Goal: Contribute content

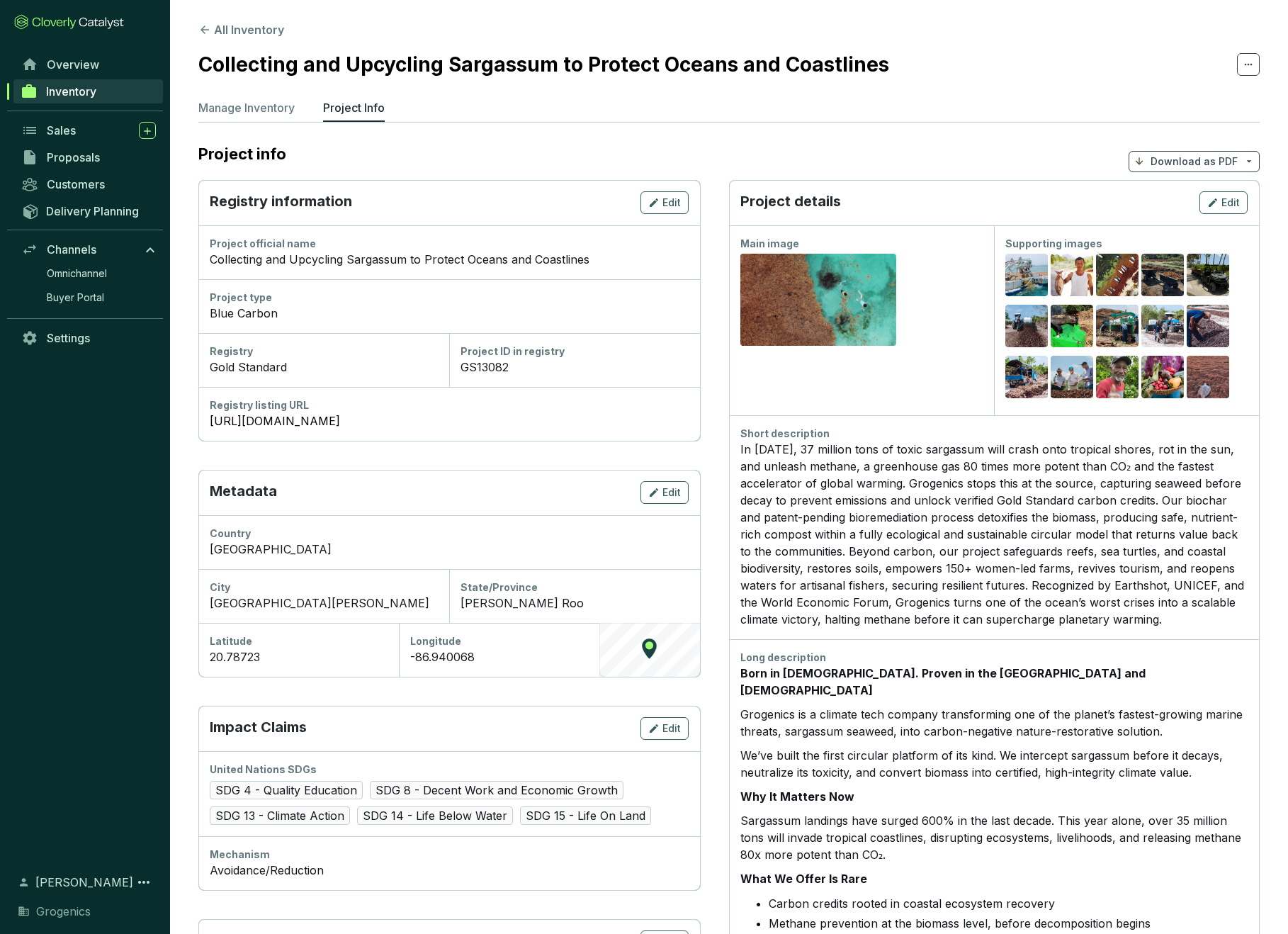
scroll to position [262, 0]
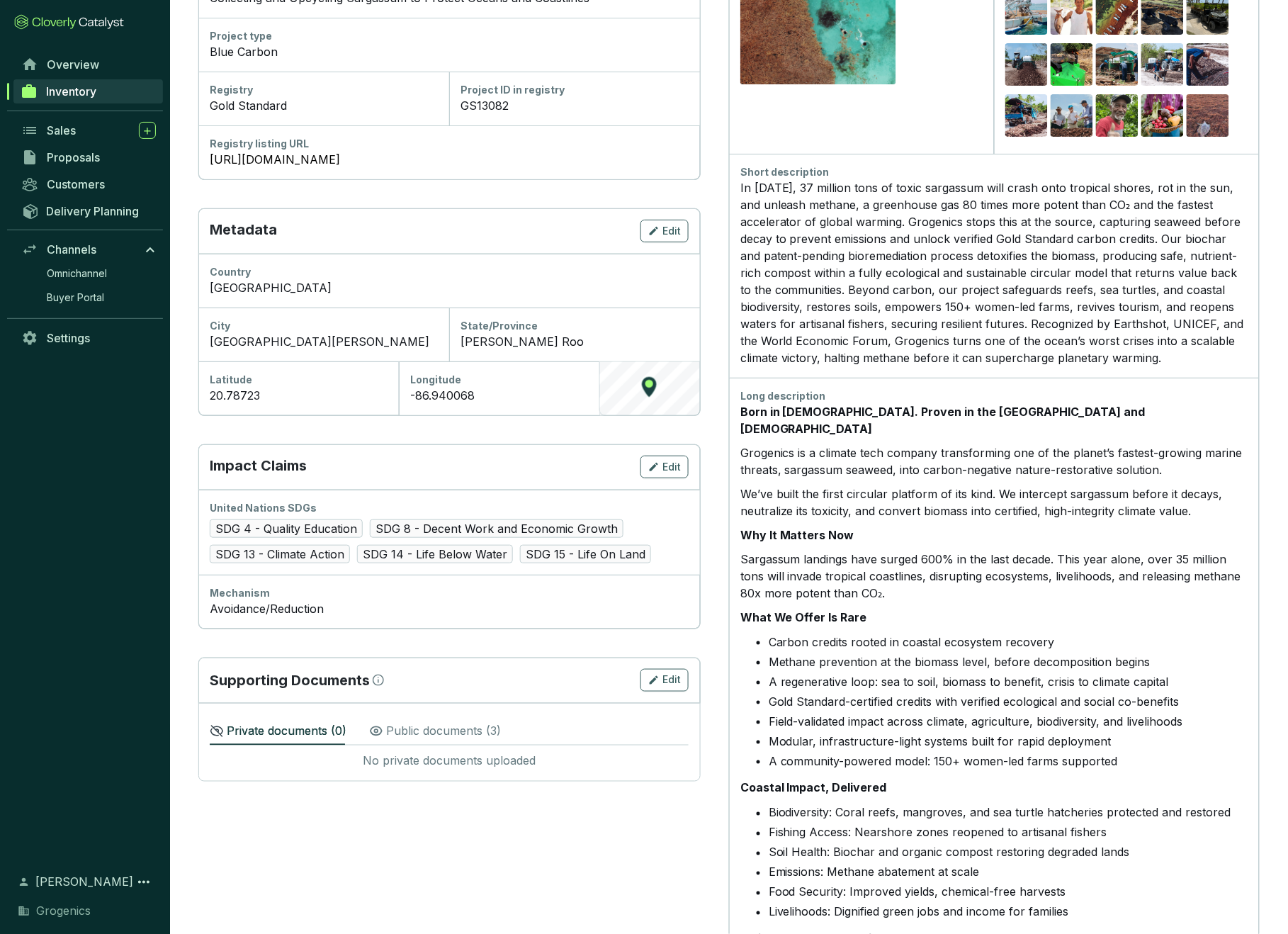
click at [1059, 378] on div "Long description Born in [DEMOGRAPHIC_DATA]. Proven in the [GEOGRAPHIC_DATA] an…" at bounding box center [994, 821] width 530 height 887
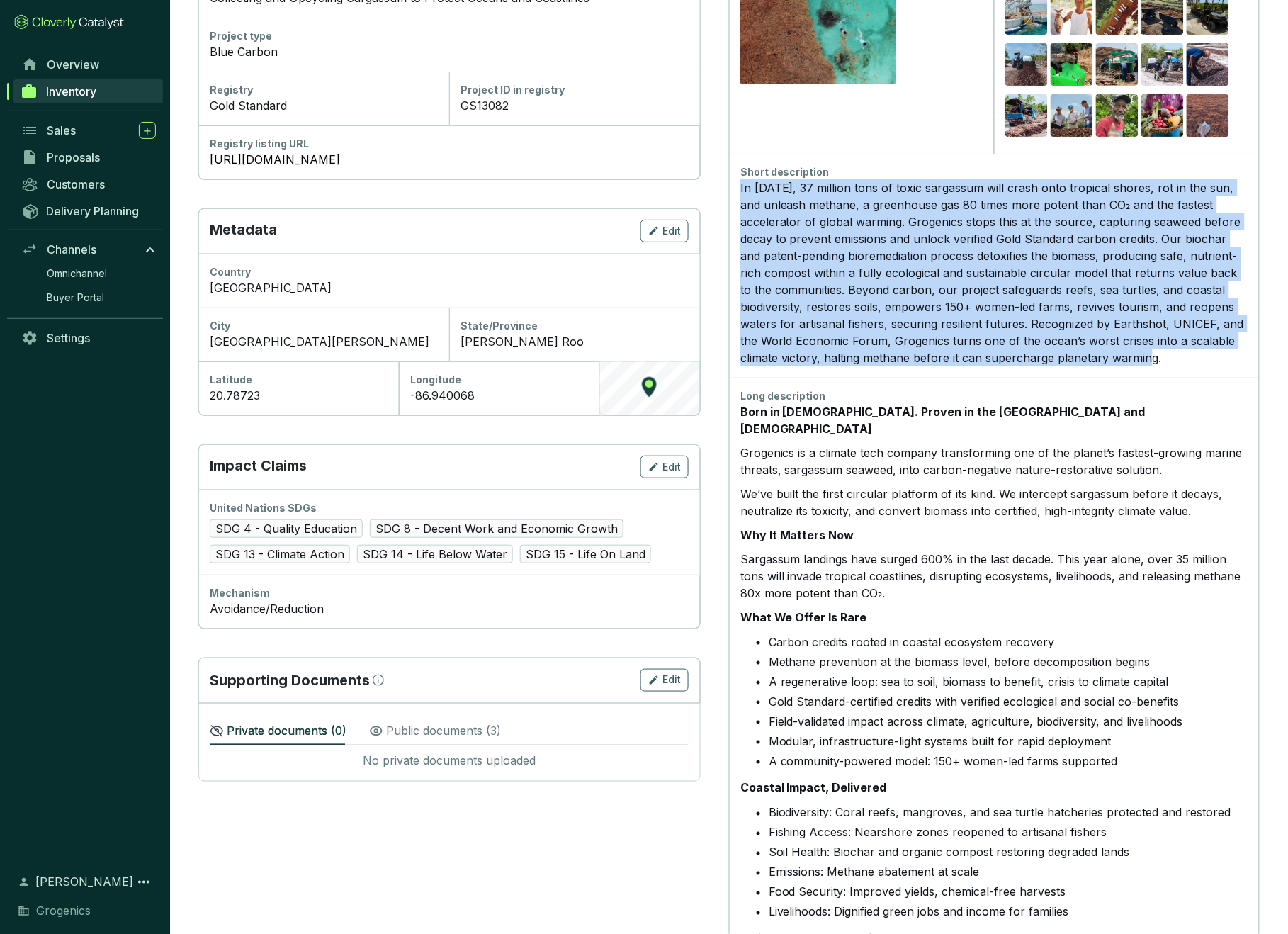
drag, startPoint x: 740, startPoint y: 187, endPoint x: 1230, endPoint y: 356, distance: 518.3
click at [1230, 356] on div "In [DATE], 37 million tons of toxic sargassum will crash onto tropical shores, …" at bounding box center [994, 272] width 508 height 187
copy div "In [DATE], 37 million tons of toxic sargassum will crash onto tropical shores, …"
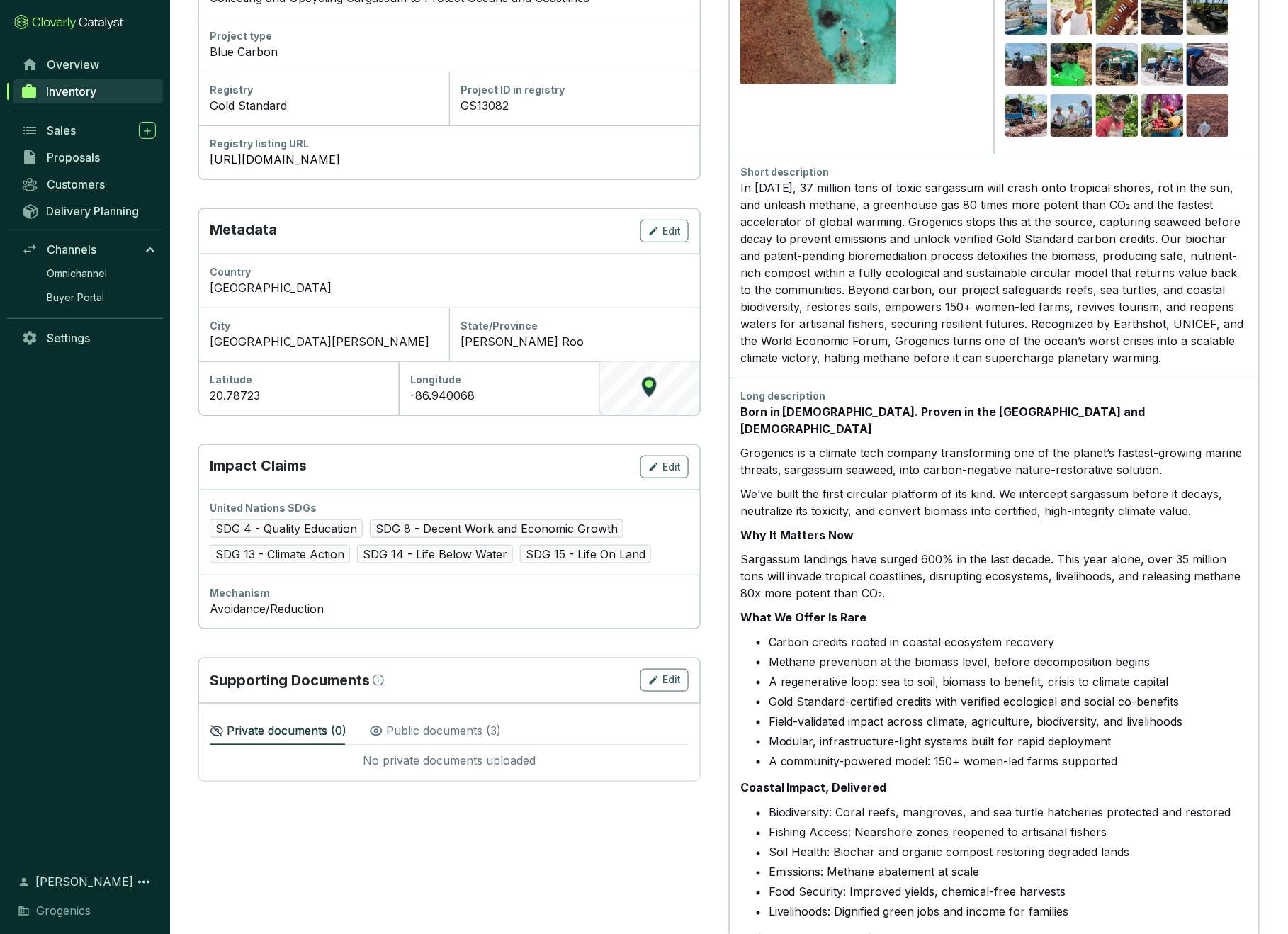
click at [846, 566] on p "Sargassum landings have surged 600% in the last decade. This year alone, over 3…" at bounding box center [994, 576] width 508 height 51
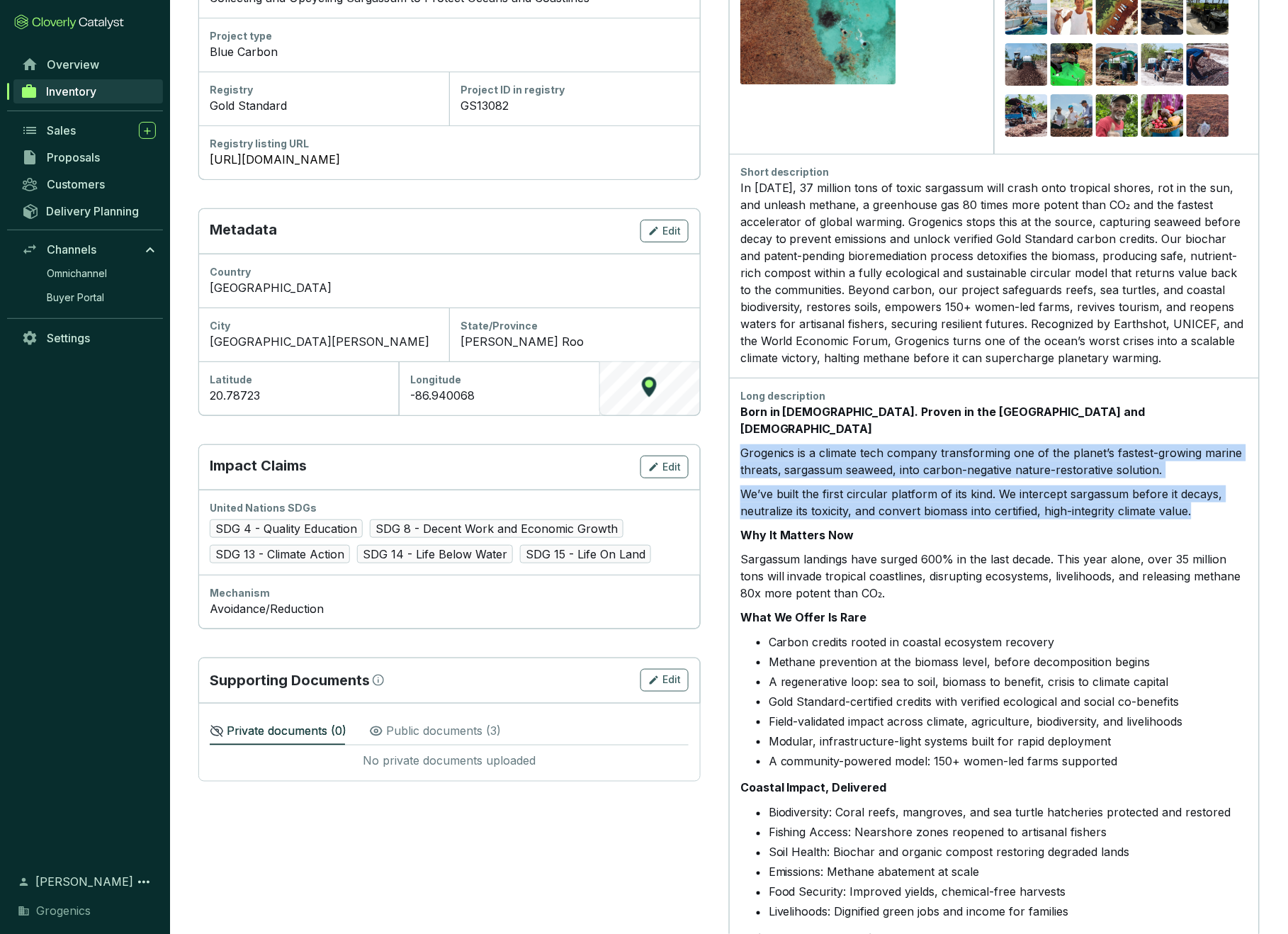
drag, startPoint x: 741, startPoint y: 430, endPoint x: 1218, endPoint y: 495, distance: 481.4
click at [1218, 495] on div "Born in [DEMOGRAPHIC_DATA]. Proven in the [GEOGRAPHIC_DATA] and [DEMOGRAPHIC_DA…" at bounding box center [994, 828] width 508 height 850
copy div "Grogenics is a climate tech company transforming one of the planet’s fastest-gr…"
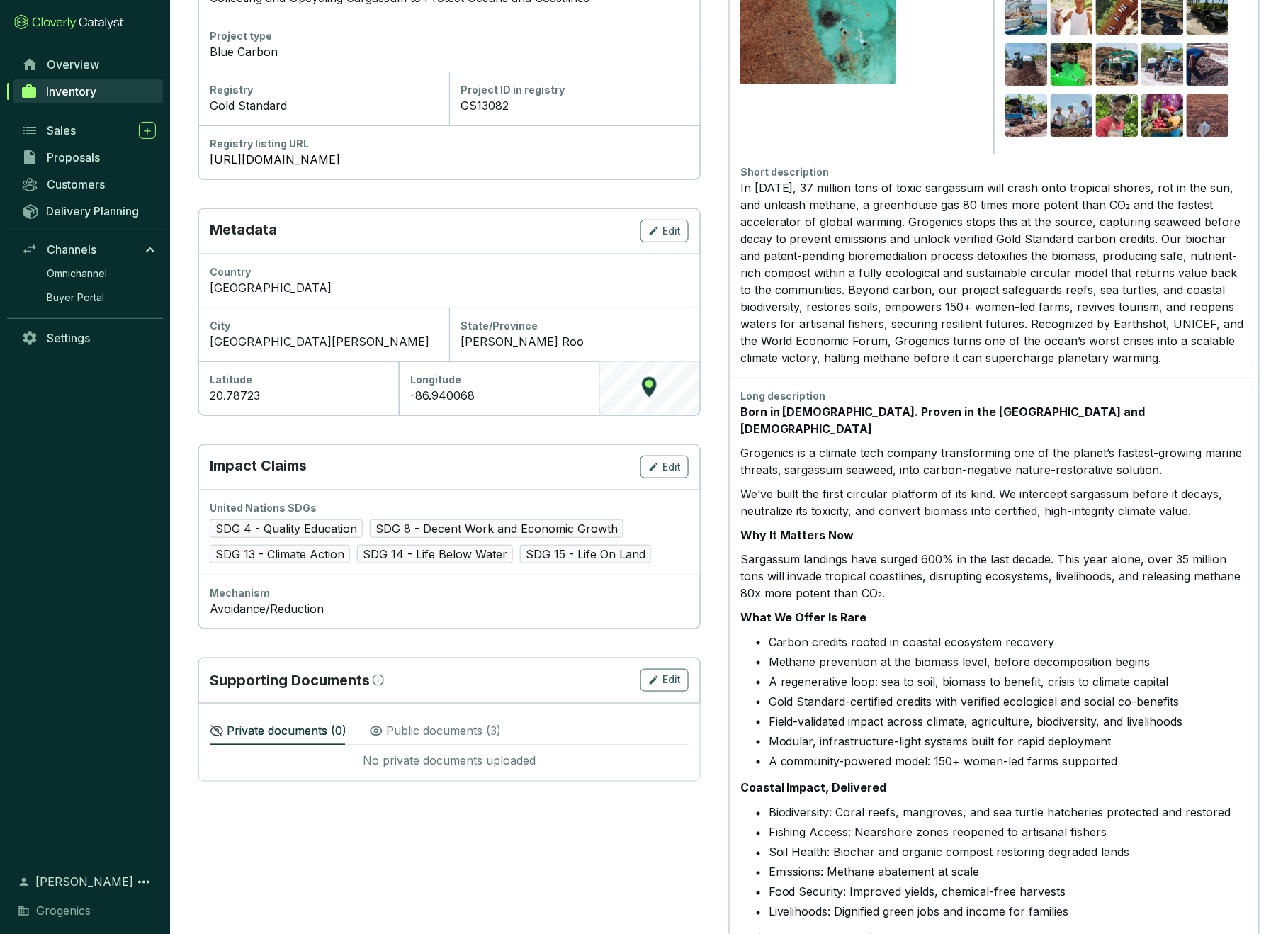
click at [1039, 289] on div "In [DATE], 37 million tons of toxic sargassum will crash onto tropical shores, …" at bounding box center [994, 272] width 508 height 187
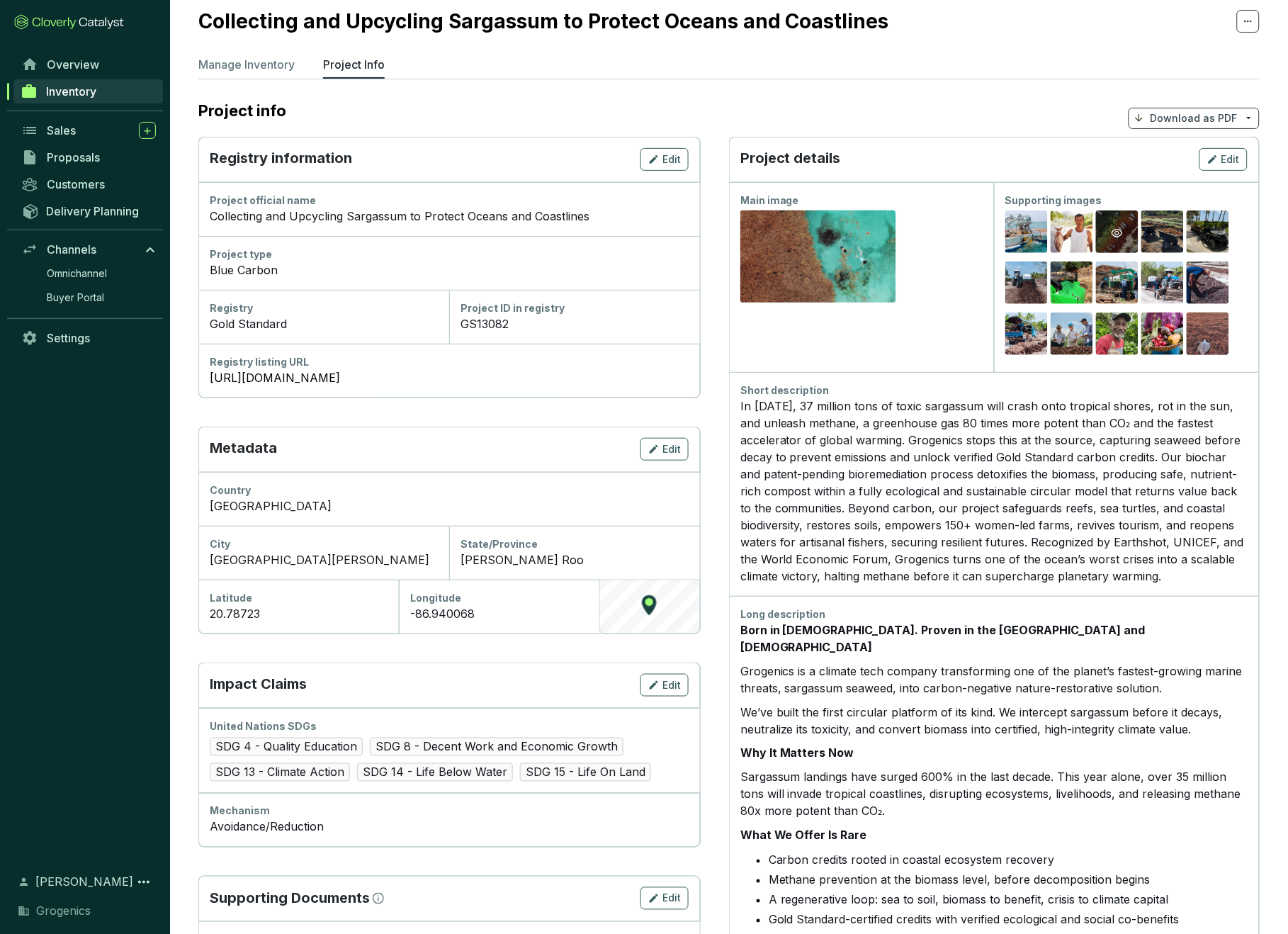
scroll to position [40, 0]
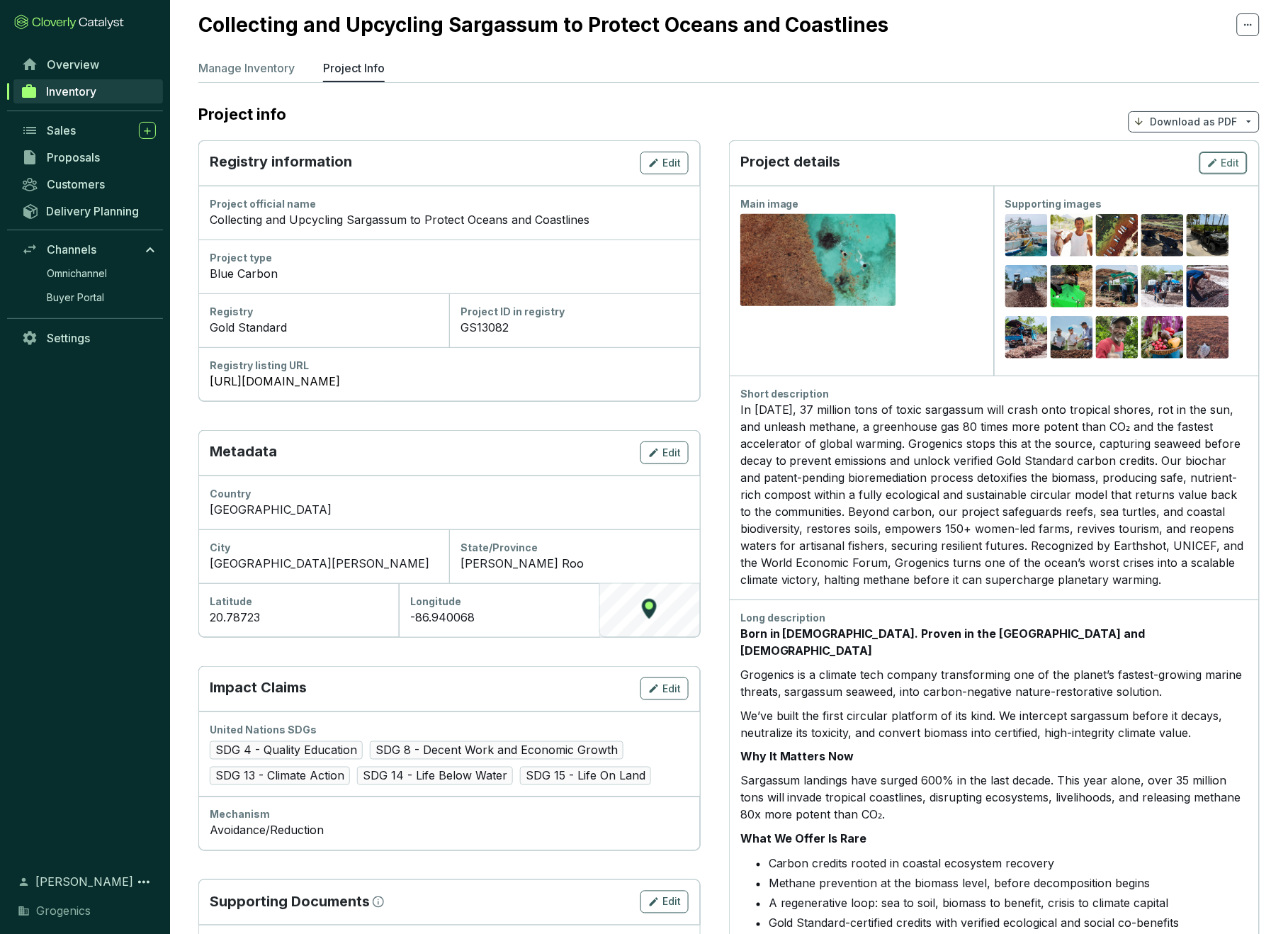
click at [1222, 162] on span "Edit" at bounding box center [1230, 163] width 18 height 14
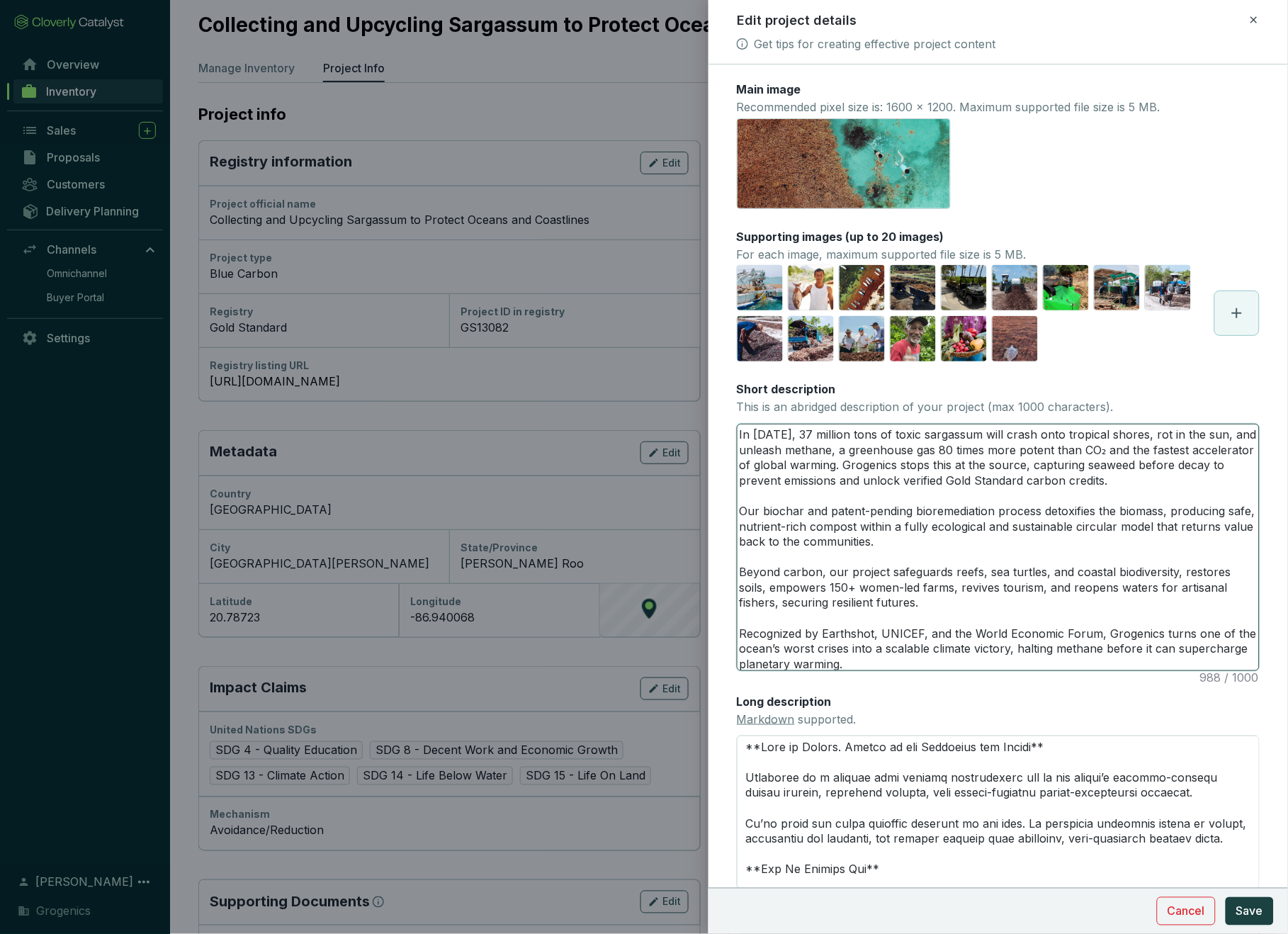
click at [788, 433] on textarea "In [DATE], 37 million tons of toxic sargassum will crash onto tropical shores, …" at bounding box center [998, 547] width 521 height 246
type textarea "In [DATE], o37 million tons of toxic sargassum will crash onto tropical shores,…"
type textarea "In [DATE], ov37 million tons of toxic sargassum will crash onto tropical shores…"
type textarea "In [DATE], ove37 million tons of toxic sargassum will crash onto tropical shore…"
type textarea "In [DATE], over37 million tons of toxic sargassum will crash onto tropical shor…"
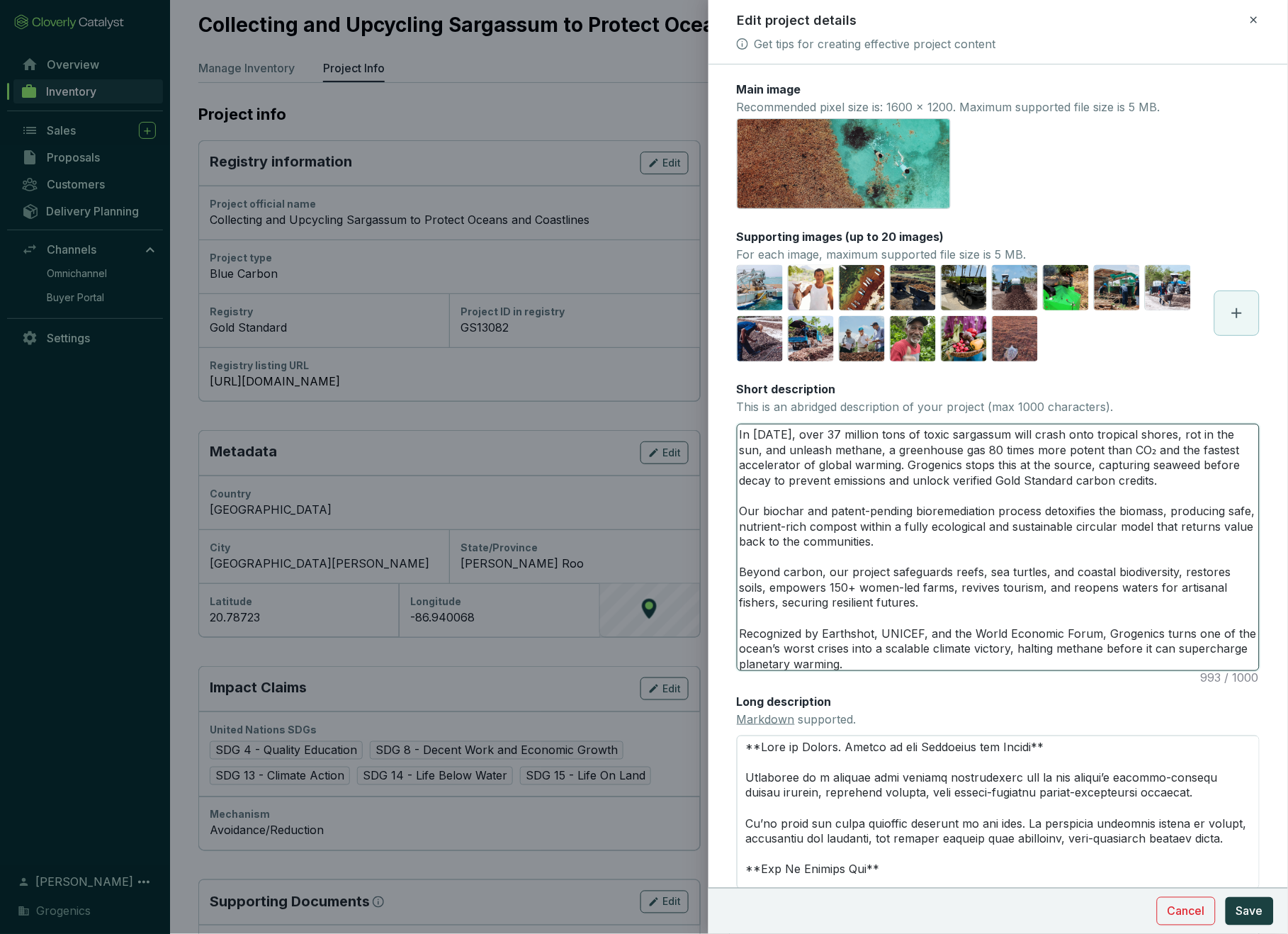
click at [879, 662] on textarea "In [DATE], over 37 million tons of toxic sargassum will crash onto tropical sho…" at bounding box center [998, 547] width 521 height 246
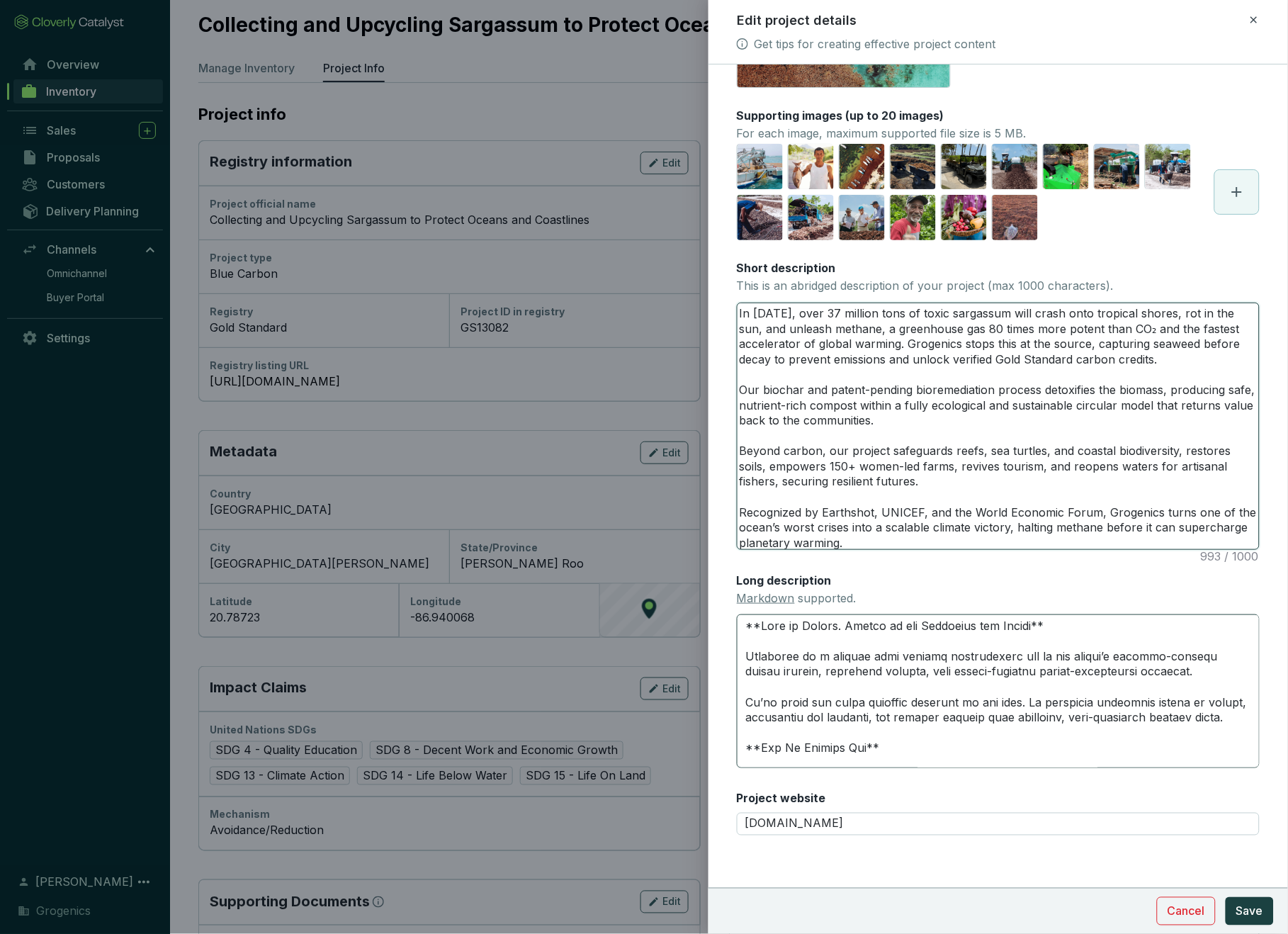
scroll to position [120, 0]
type textarea "In [DATE], over 37 million tons of toxic sargassum will crash onto tropical sho…"
click at [1253, 909] on span "Save" at bounding box center [1250, 911] width 27 height 17
